Goal: Information Seeking & Learning: Learn about a topic

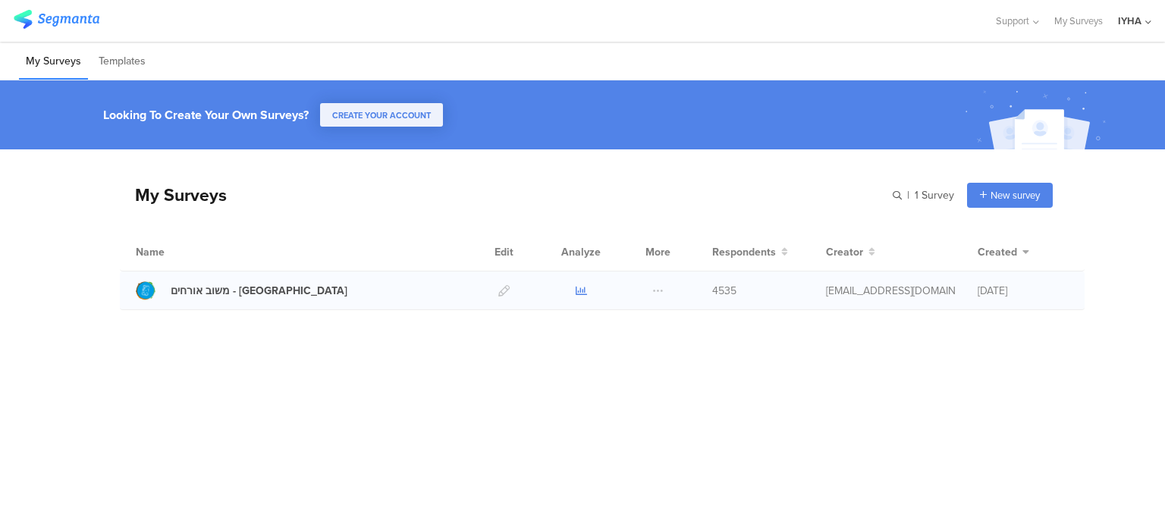
click at [579, 291] on icon at bounding box center [581, 290] width 11 height 11
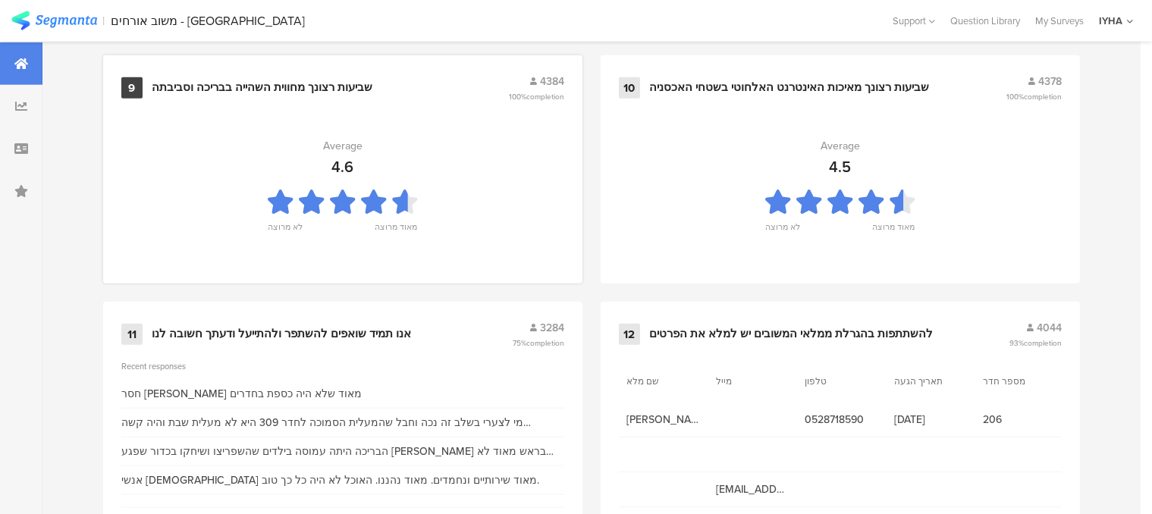
scroll to position [1669, 0]
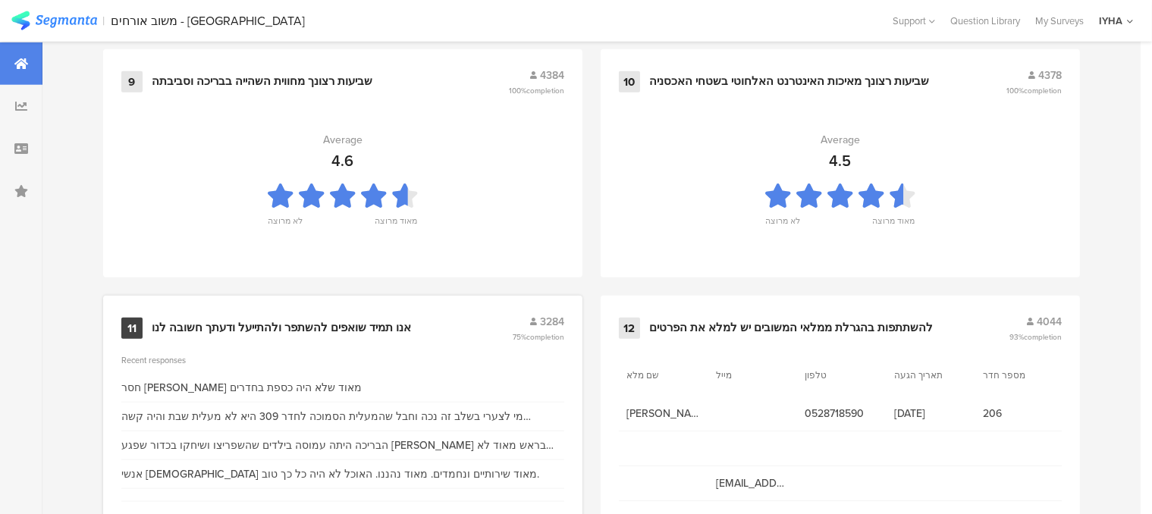
click at [324, 324] on div "אנו תמיד שואפים להשתפר ולהתייעל ודעתך חשובה לנו" at bounding box center [281, 328] width 259 height 15
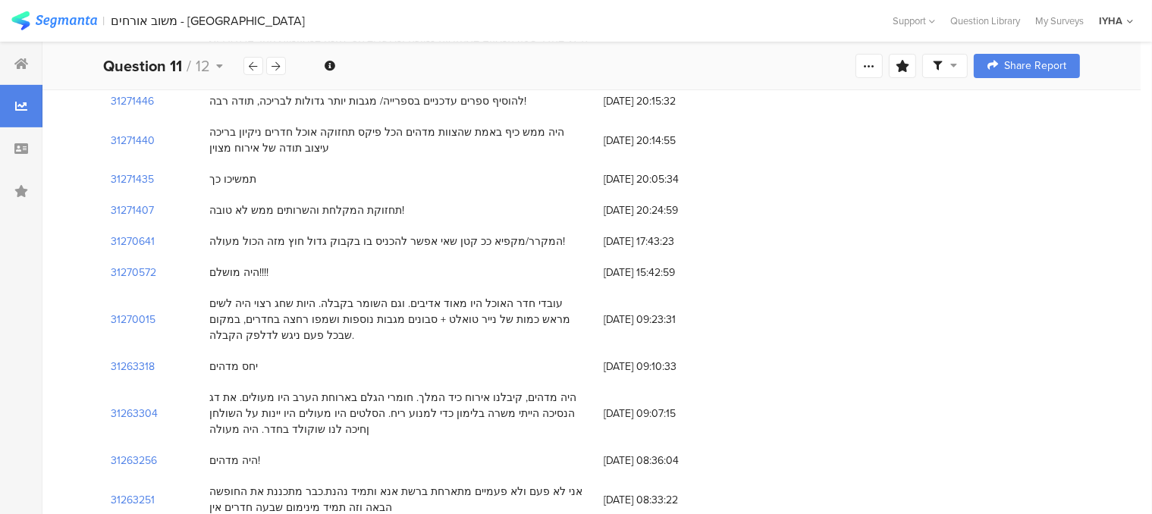
scroll to position [531, 0]
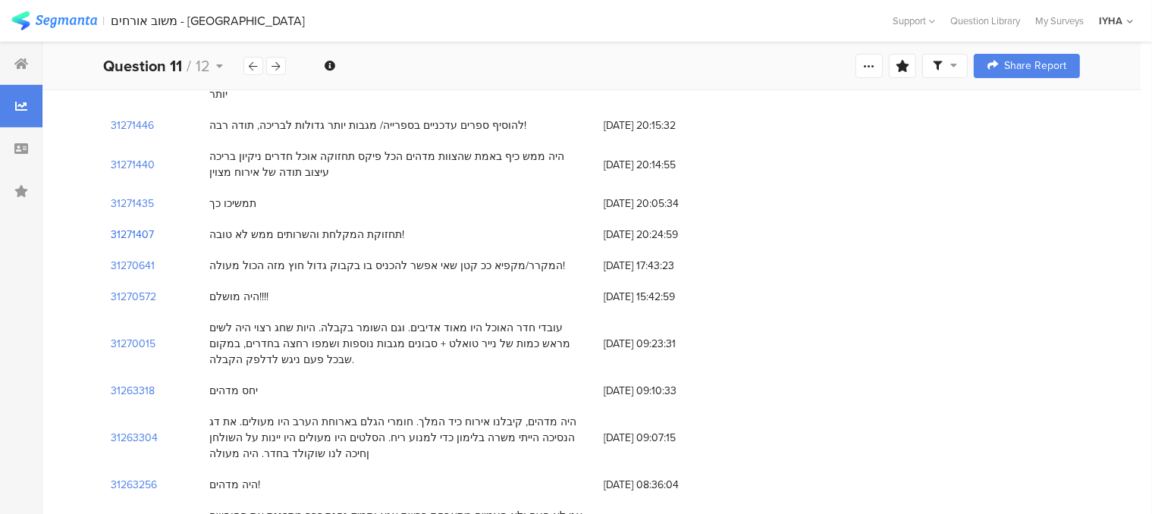
click at [146, 227] on section "31271407" at bounding box center [132, 235] width 43 height 16
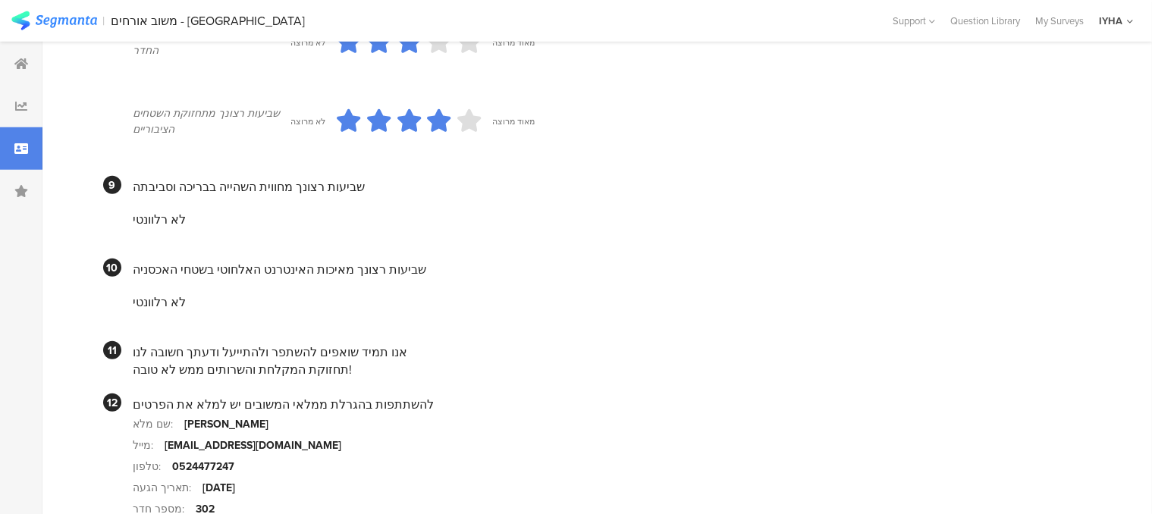
scroll to position [1365, 0]
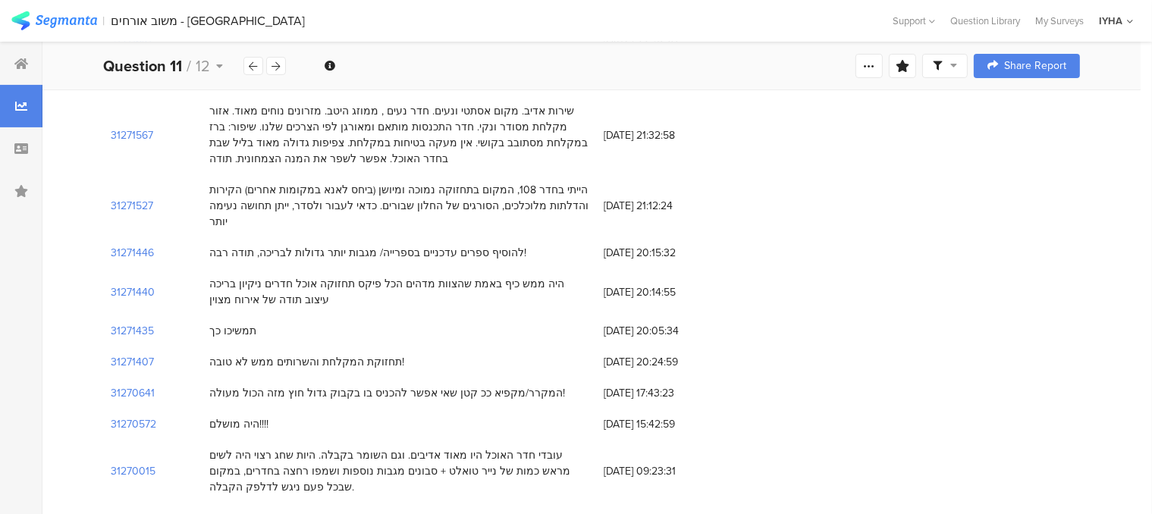
scroll to position [379, 0]
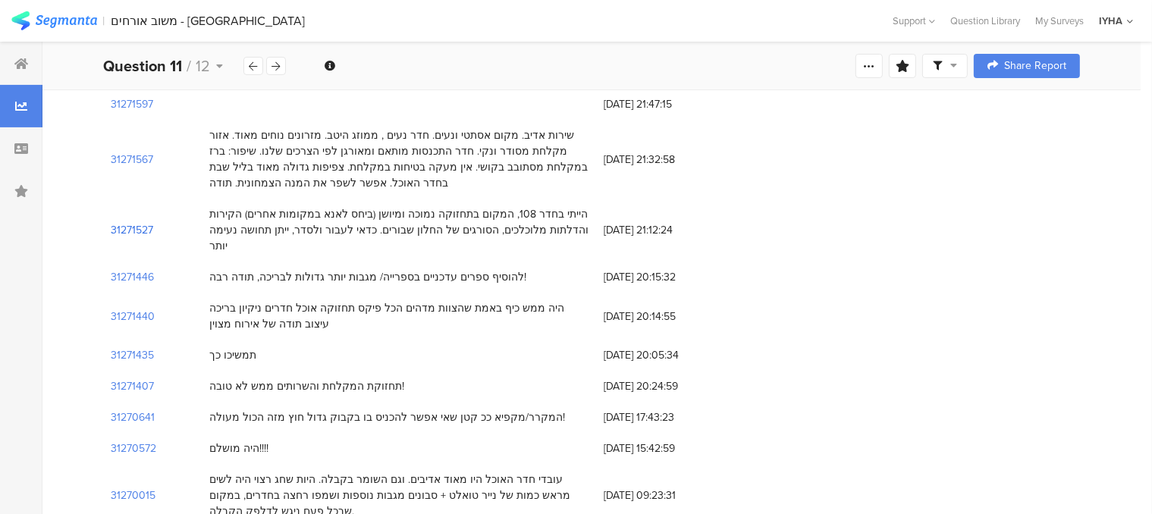
click at [140, 222] on section "31271527" at bounding box center [132, 230] width 42 height 16
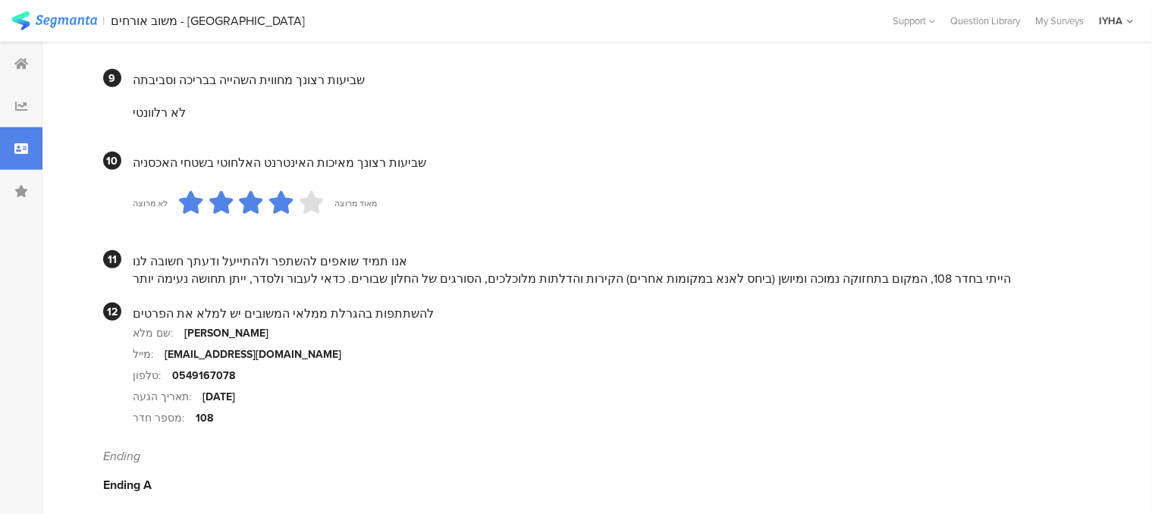
scroll to position [1434, 0]
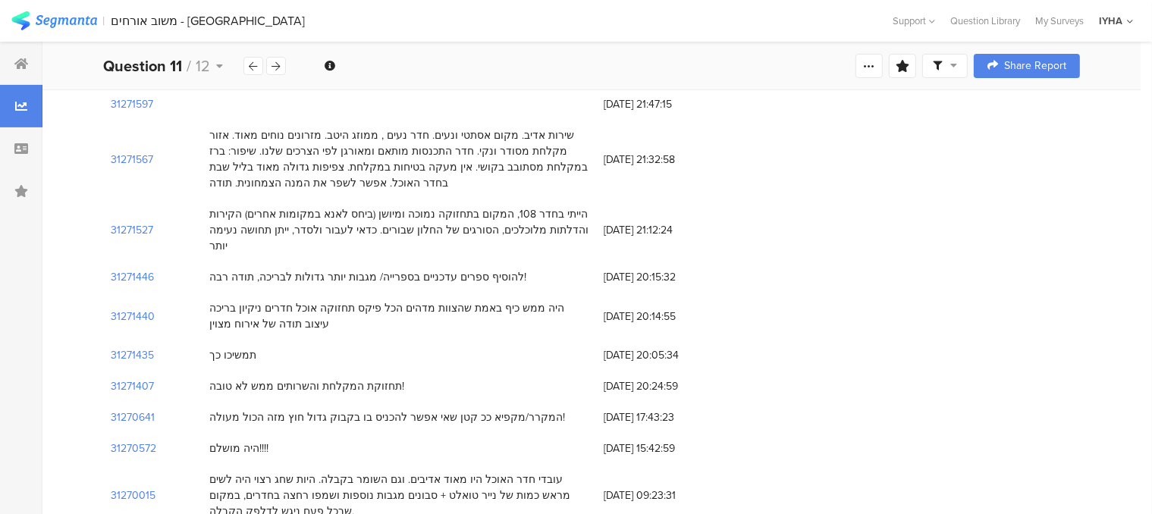
scroll to position [303, 0]
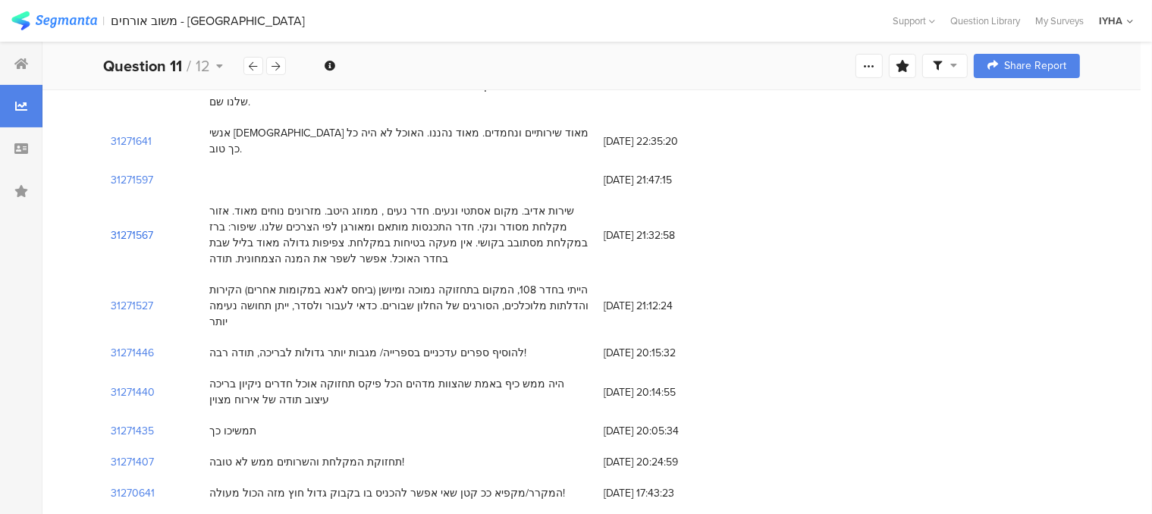
click at [137, 228] on section "31271567" at bounding box center [132, 236] width 42 height 16
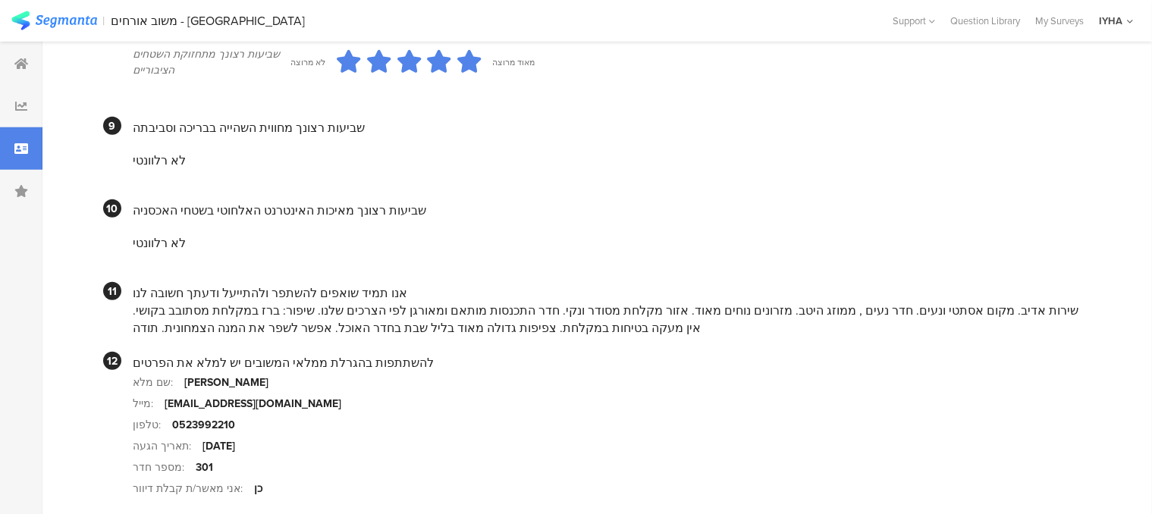
scroll to position [1441, 0]
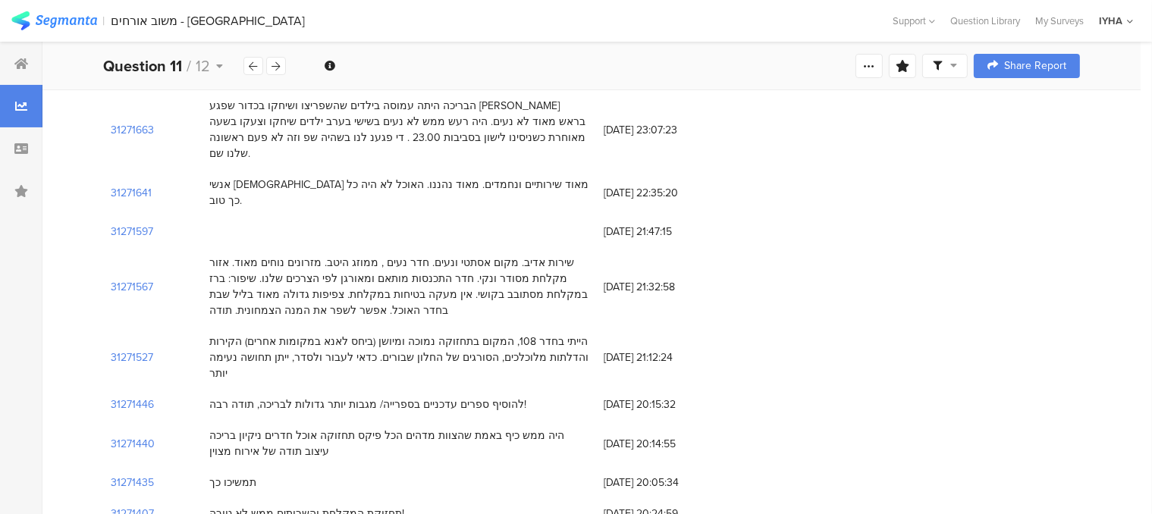
scroll to position [228, 0]
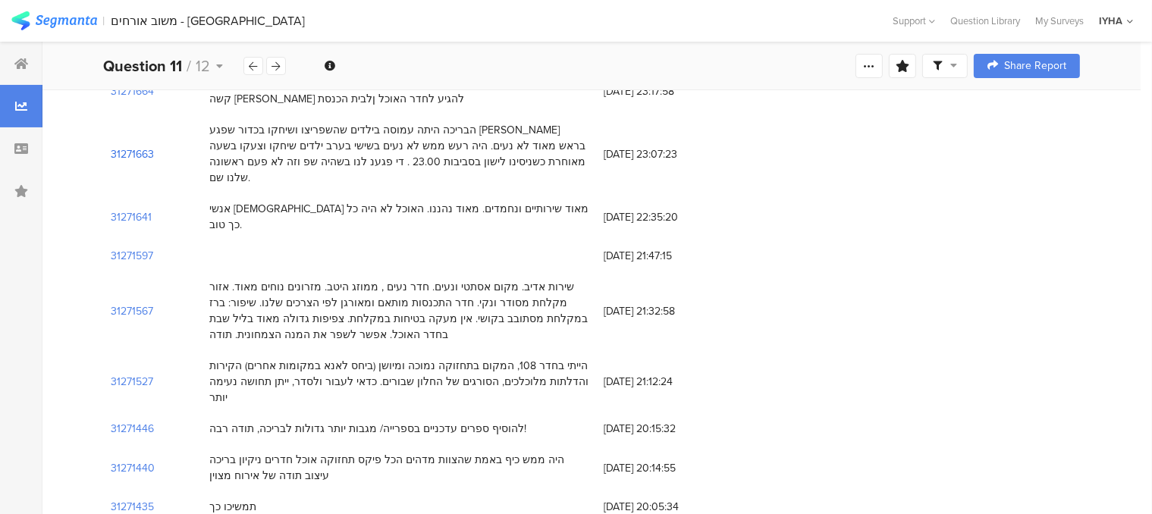
click at [144, 146] on section "31271663" at bounding box center [132, 154] width 43 height 16
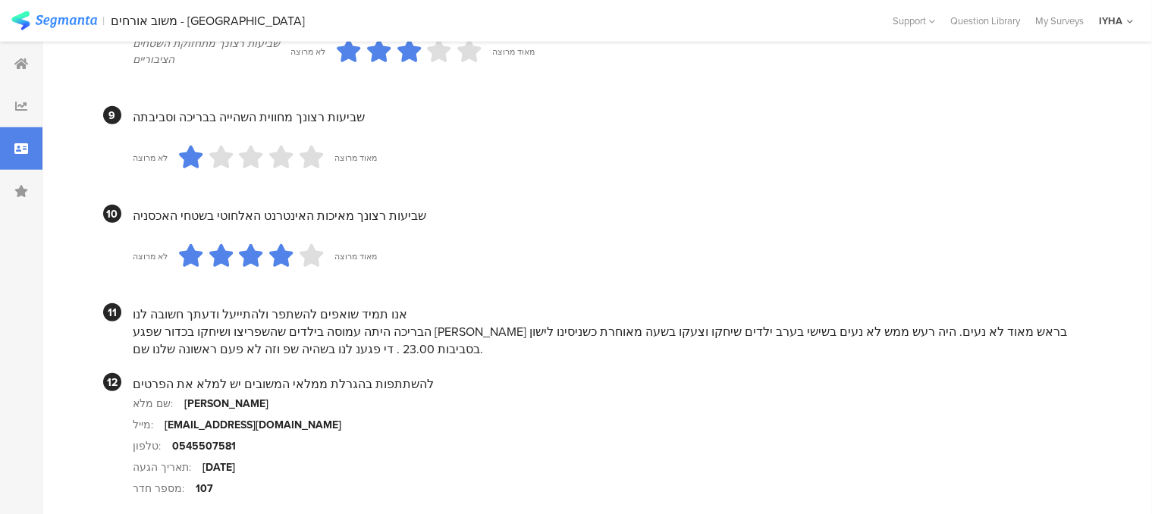
scroll to position [1365, 0]
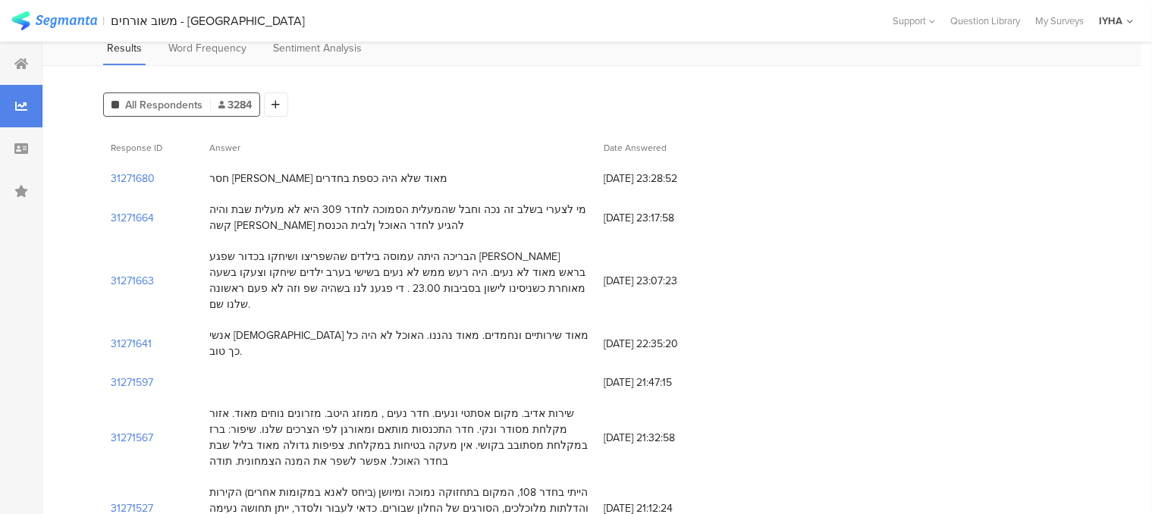
scroll to position [76, 0]
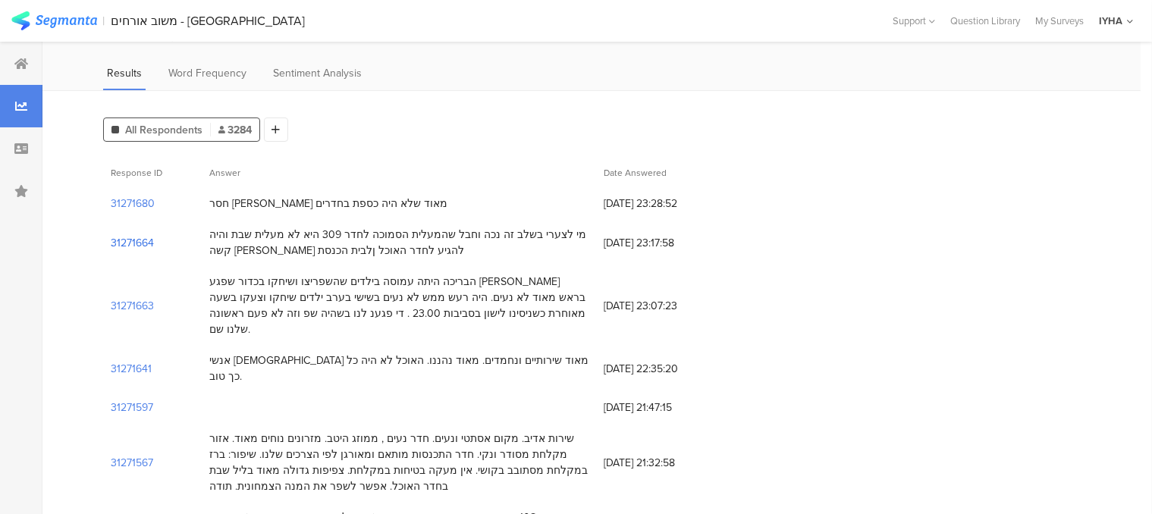
click at [143, 247] on section "31271664" at bounding box center [132, 243] width 43 height 16
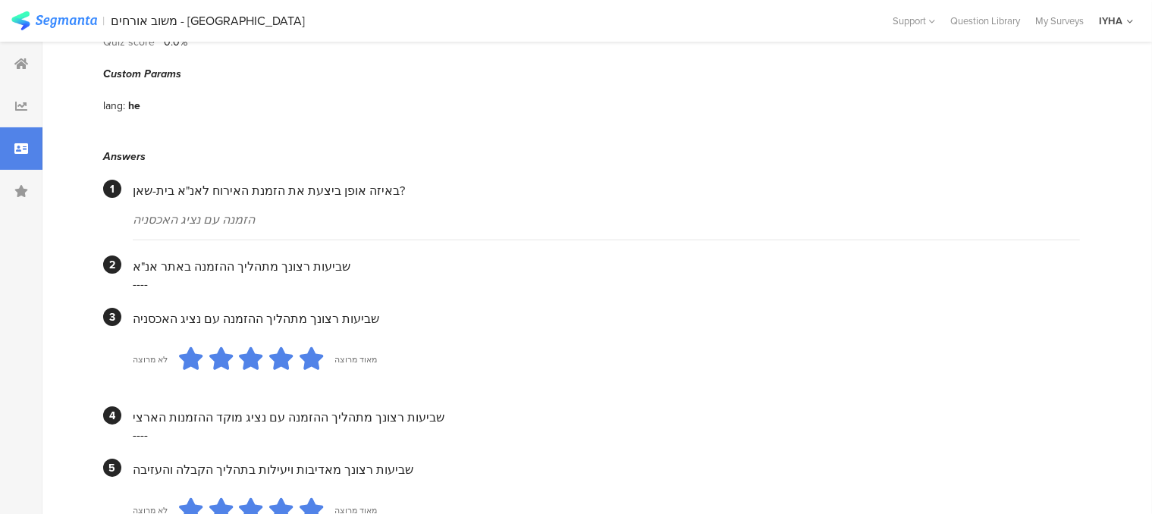
scroll to position [152, 0]
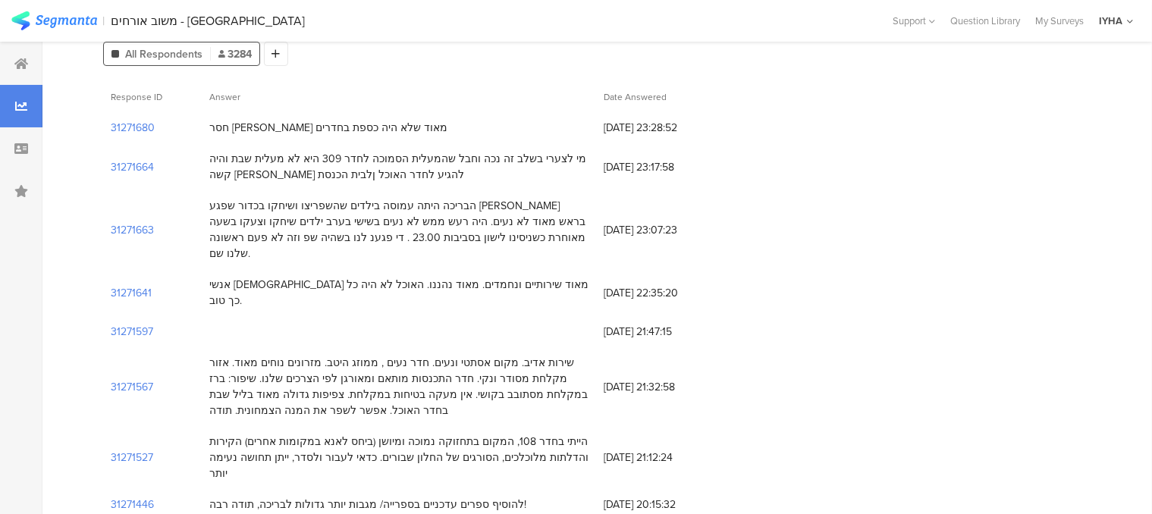
scroll to position [76, 0]
